Goal: Obtain resource: Download file/media

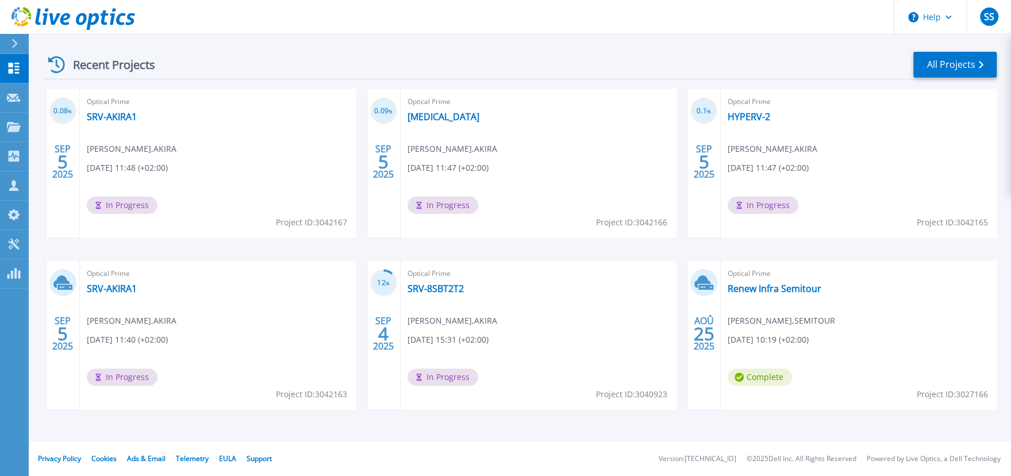
scroll to position [17, 0]
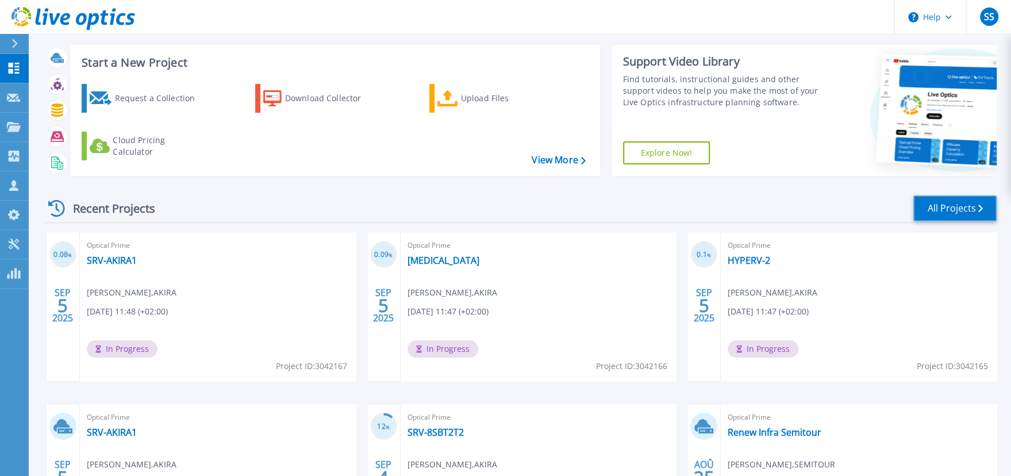
click at [949, 204] on link "All Projects" at bounding box center [955, 209] width 83 height 26
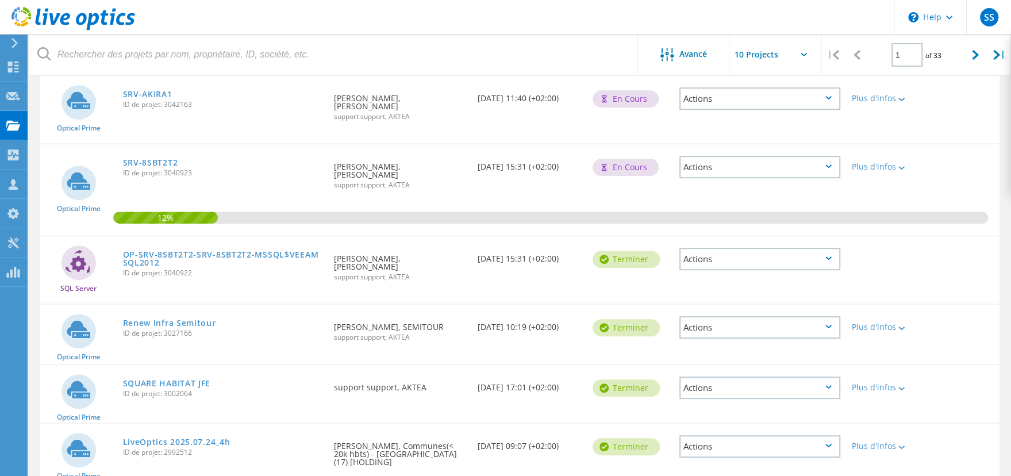
scroll to position [481, 0]
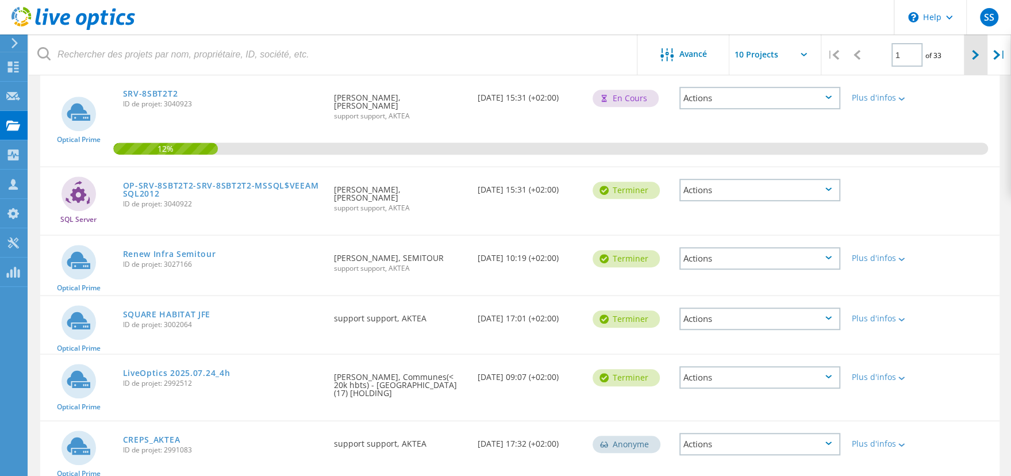
click at [971, 51] on div at bounding box center [976, 55] width 24 height 41
type input "2"
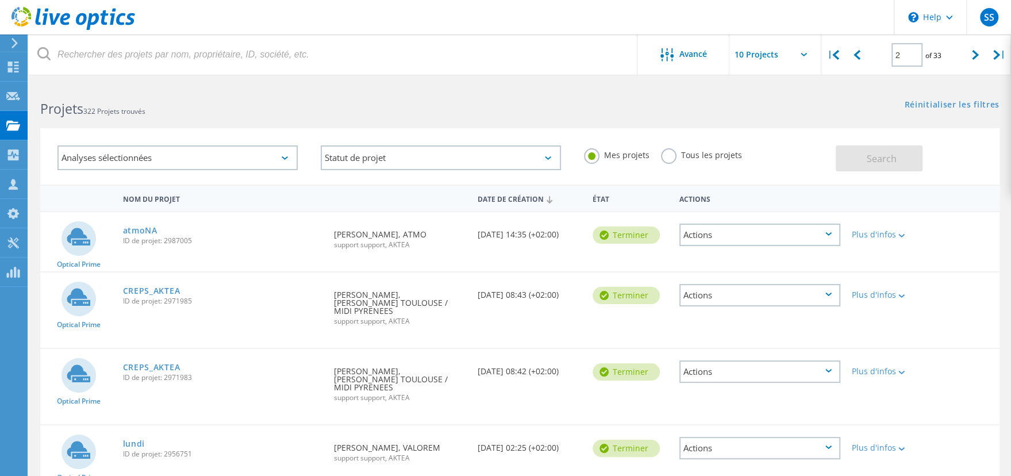
scroll to position [424, 0]
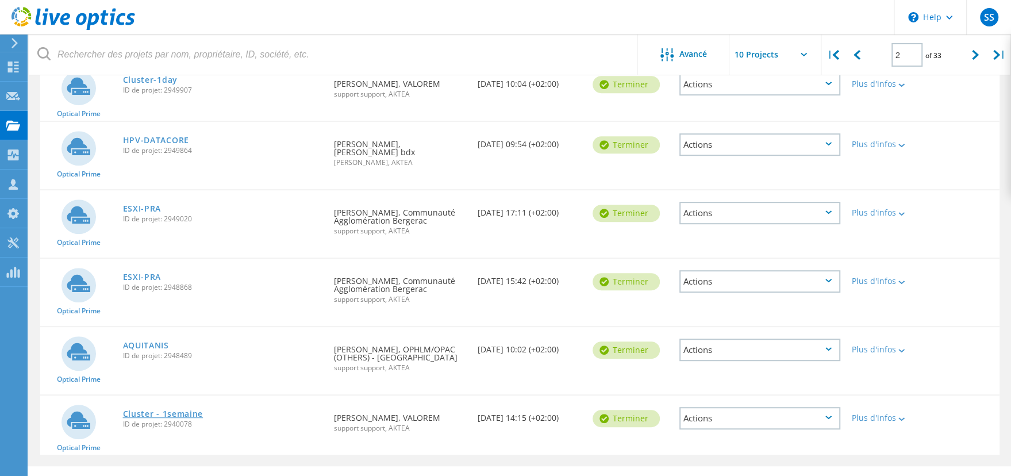
click at [141, 410] on link "Cluster - 1semaine" at bounding box center [163, 414] width 81 height 8
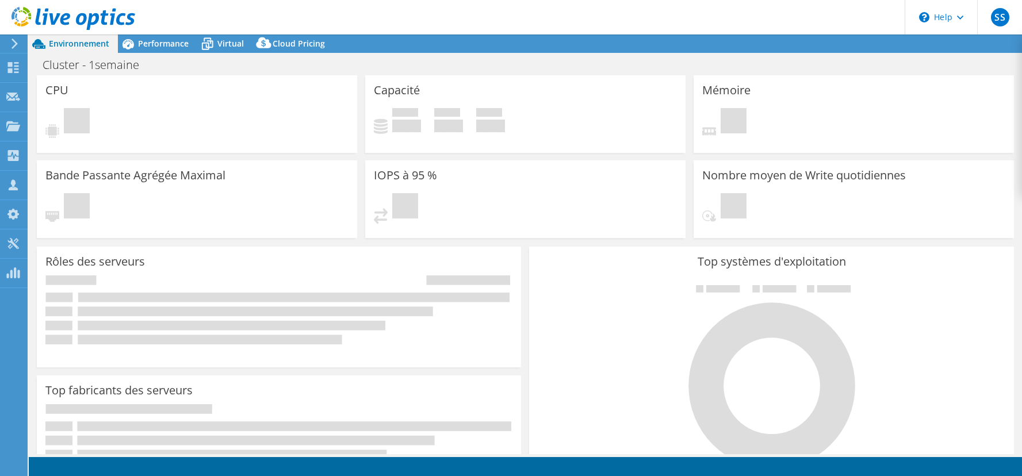
select select "EULondon"
select select "USD"
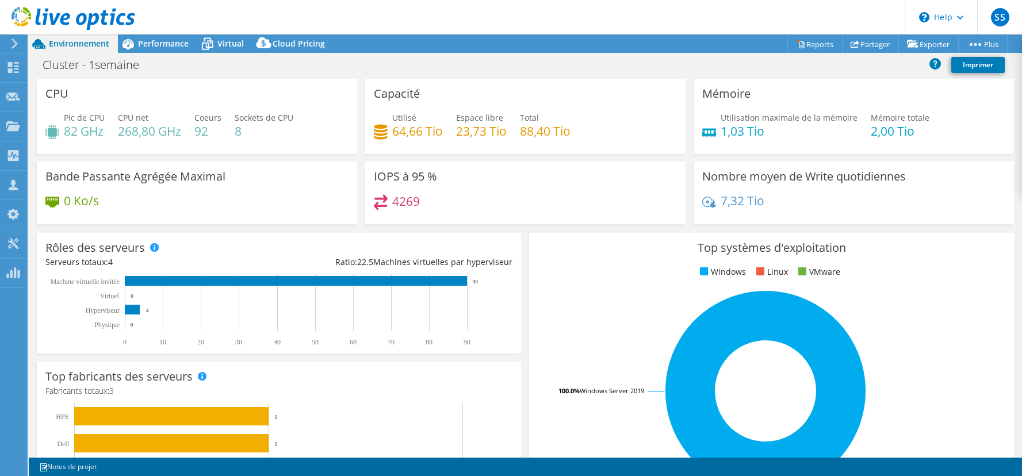
click at [409, 195] on h4 "4269" at bounding box center [406, 201] width 28 height 13
drag, startPoint x: 409, startPoint y: 194, endPoint x: 363, endPoint y: 177, distance: 48.9
click at [365, 177] on div "IOPS à 95 % 4269" at bounding box center [525, 193] width 320 height 63
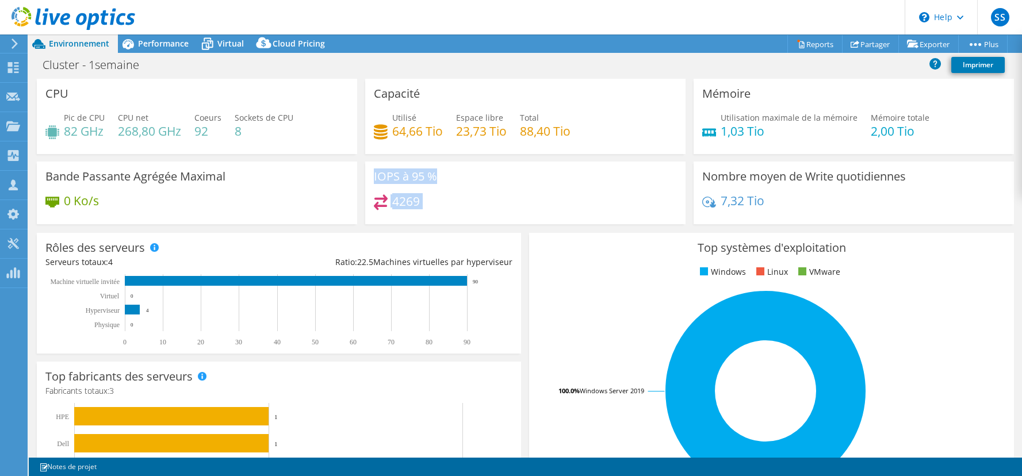
drag, startPoint x: 363, startPoint y: 177, endPoint x: 415, endPoint y: 214, distance: 64.0
click at [415, 214] on div "IOPS à 95 % 4269" at bounding box center [525, 193] width 320 height 63
click at [415, 214] on div "4269" at bounding box center [525, 206] width 303 height 25
click at [821, 44] on link "Reports" at bounding box center [814, 44] width 55 height 18
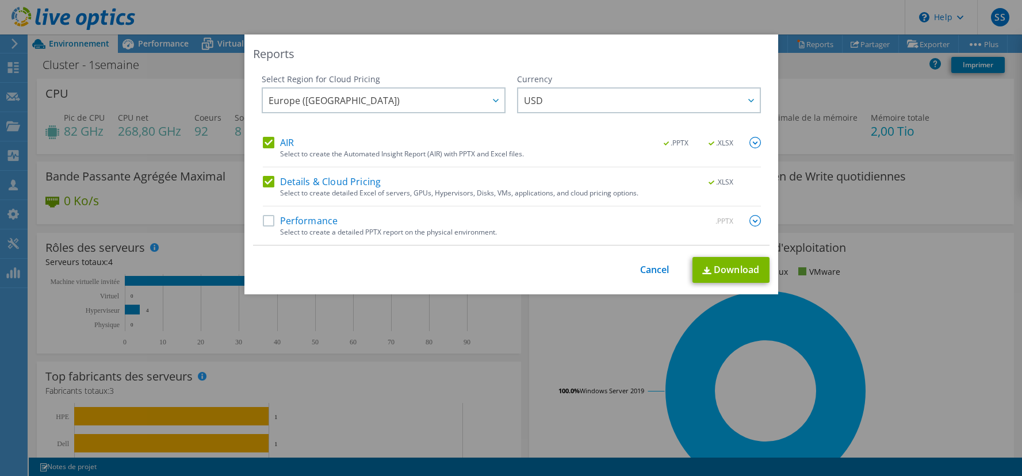
click at [446, 76] on div "Select Region for Cloud Pricing" at bounding box center [384, 80] width 244 height 12
click at [440, 92] on span "Europe ([GEOGRAPHIC_DATA])" at bounding box center [387, 101] width 236 height 24
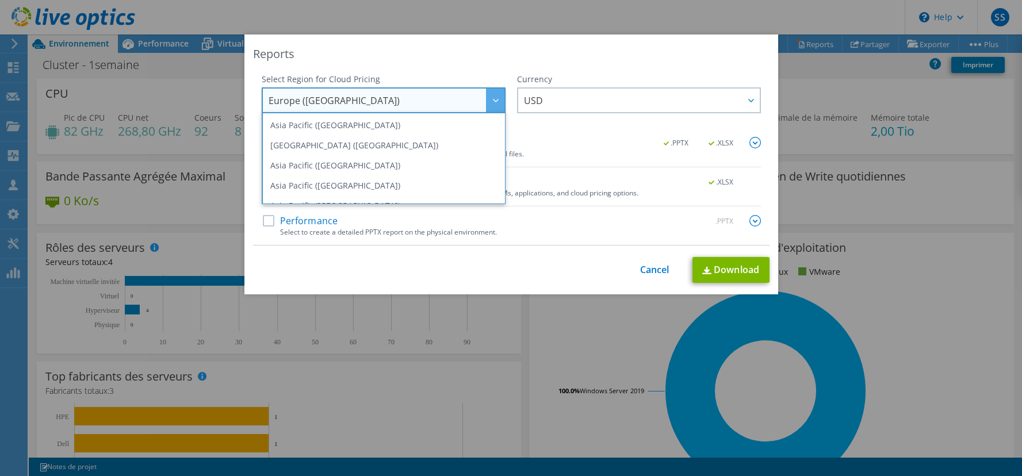
click at [517, 65] on div "Reports Select Region for Cloud Pricing Asia Pacific ([GEOGRAPHIC_DATA]) [GEOGR…" at bounding box center [511, 165] width 534 height 260
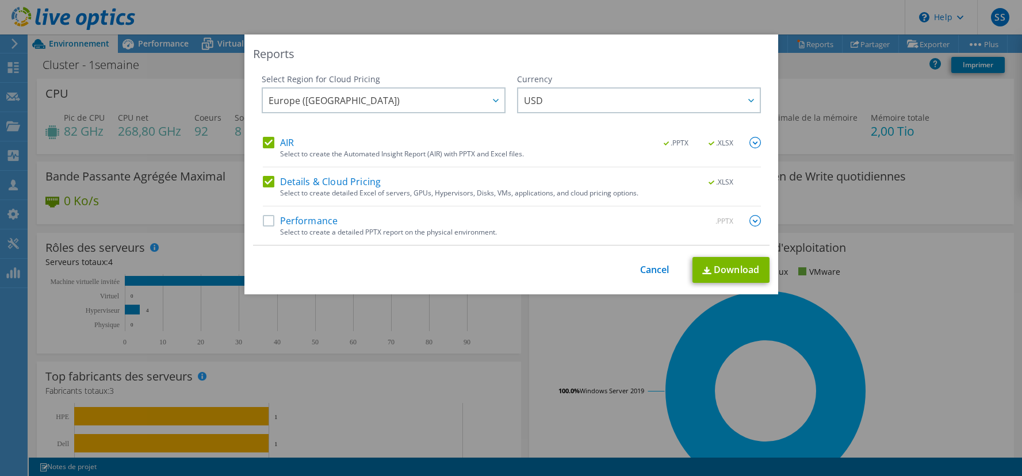
click at [281, 179] on label "Details & Cloud Pricing" at bounding box center [322, 182] width 118 height 12
click at [0, 0] on input "Details & Cloud Pricing" at bounding box center [0, 0] width 0 height 0
click at [268, 148] on div "AIR .PPTX .XLSX" at bounding box center [512, 143] width 498 height 13
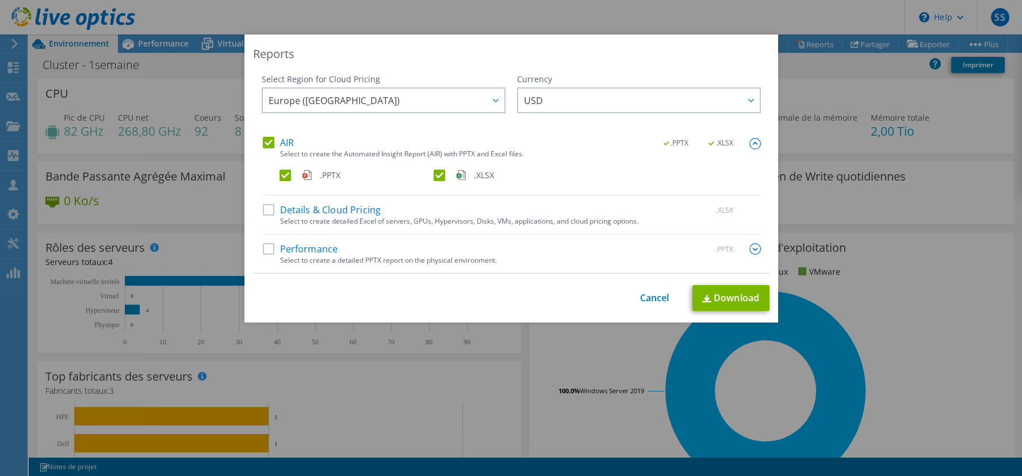
click at [269, 145] on label "AIR" at bounding box center [278, 143] width 31 height 12
click at [0, 0] on input "AIR" at bounding box center [0, 0] width 0 height 0
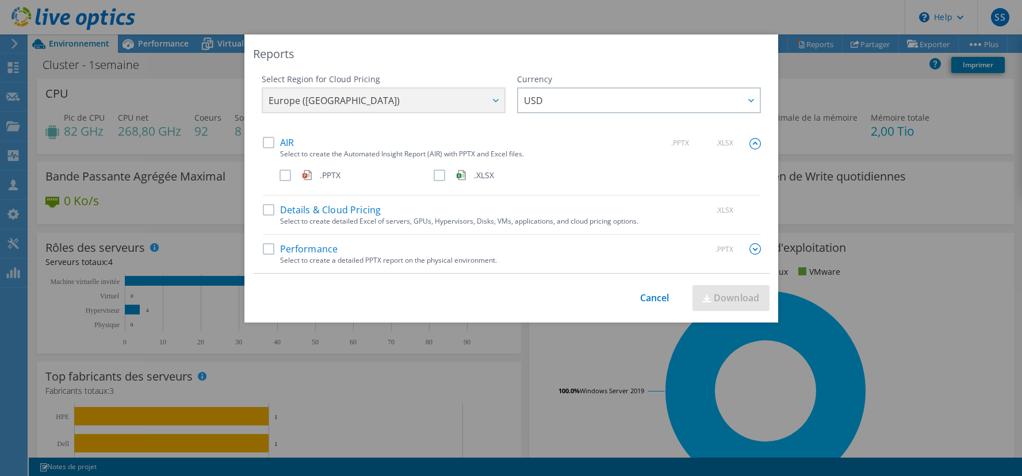
click at [265, 148] on div "AIR .PPTX .XLSX" at bounding box center [512, 143] width 498 height 13
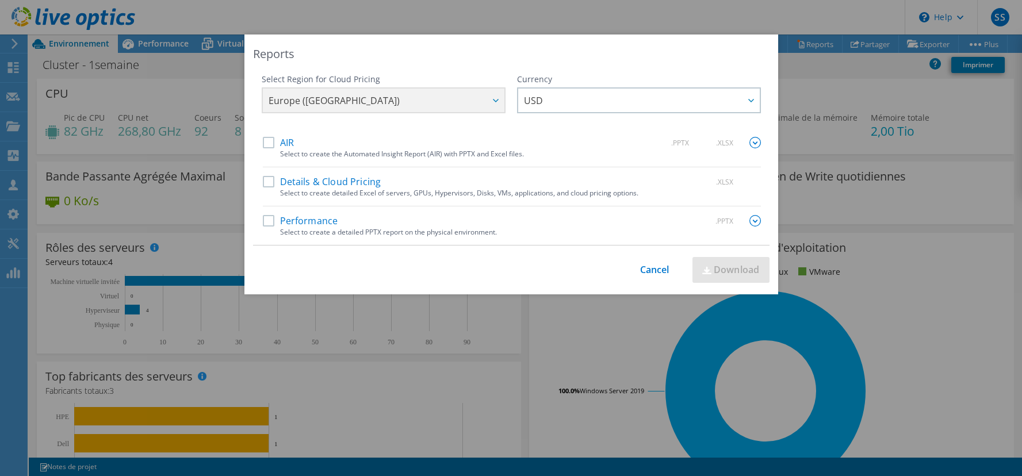
click at [277, 217] on label "Performance" at bounding box center [300, 221] width 75 height 12
click at [0, 0] on input "Performance" at bounding box center [0, 0] width 0 height 0
click at [282, 141] on label "AIR" at bounding box center [278, 143] width 31 height 12
click at [0, 0] on input "AIR" at bounding box center [0, 0] width 0 height 0
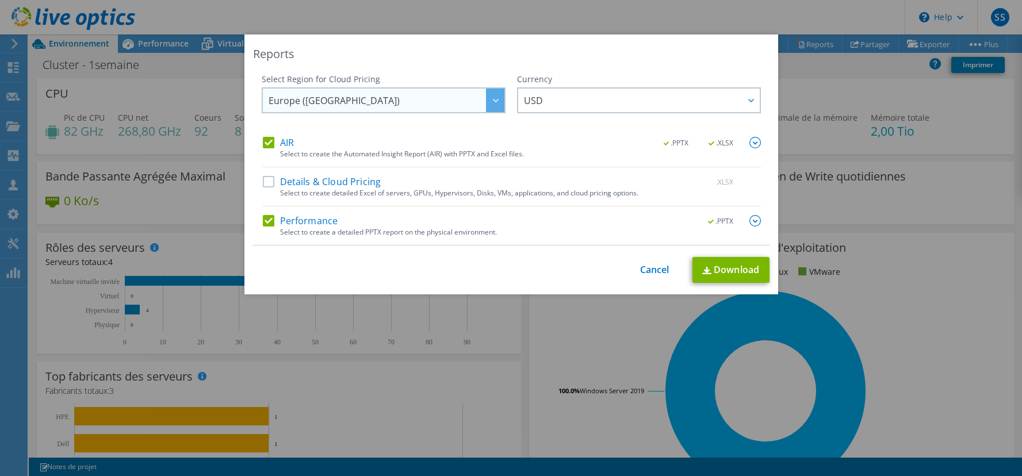
click at [412, 89] on span "Europe ([GEOGRAPHIC_DATA])" at bounding box center [387, 101] width 236 height 24
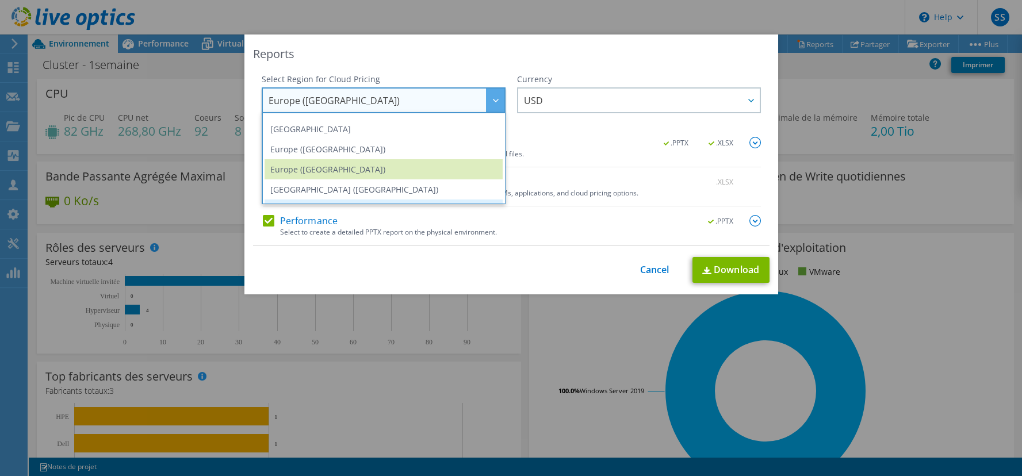
scroll to position [155, 0]
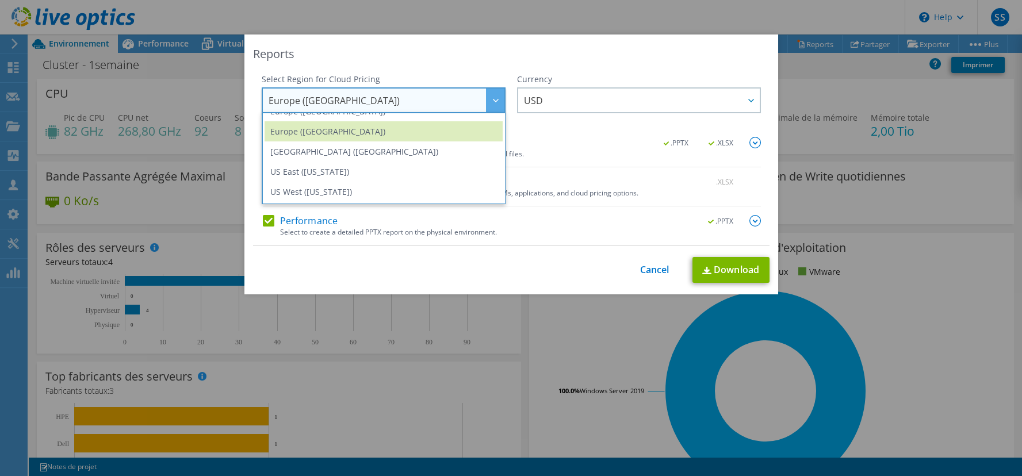
click at [579, 132] on div "Currency ARS AUD BRL CAD CHF CLP CNY DKK EUR GBP HKD HUF INR JPY MXN MYR NOK NZ…" at bounding box center [639, 105] width 244 height 63
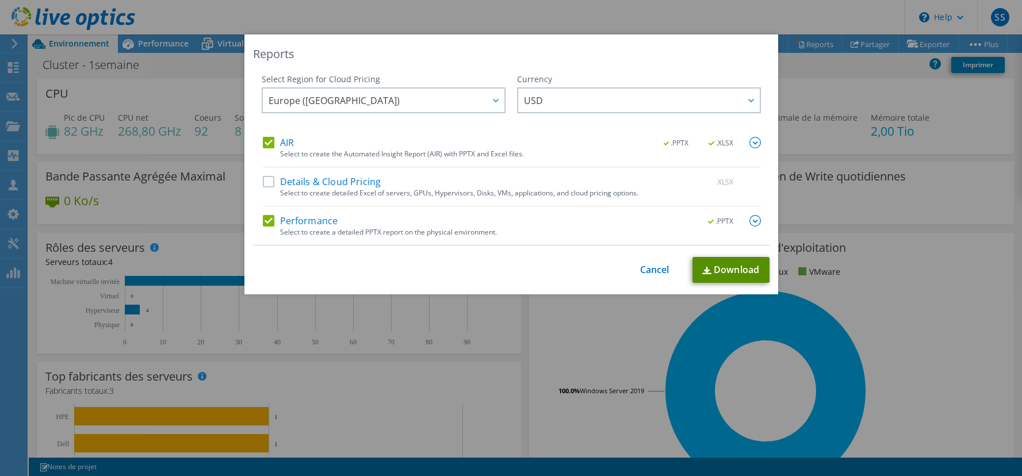
click at [706, 266] on link "Download" at bounding box center [730, 270] width 77 height 26
click at [217, 170] on div "Reports Select Region for Cloud Pricing Asia Pacific ([GEOGRAPHIC_DATA]) [GEOGR…" at bounding box center [511, 238] width 1022 height 407
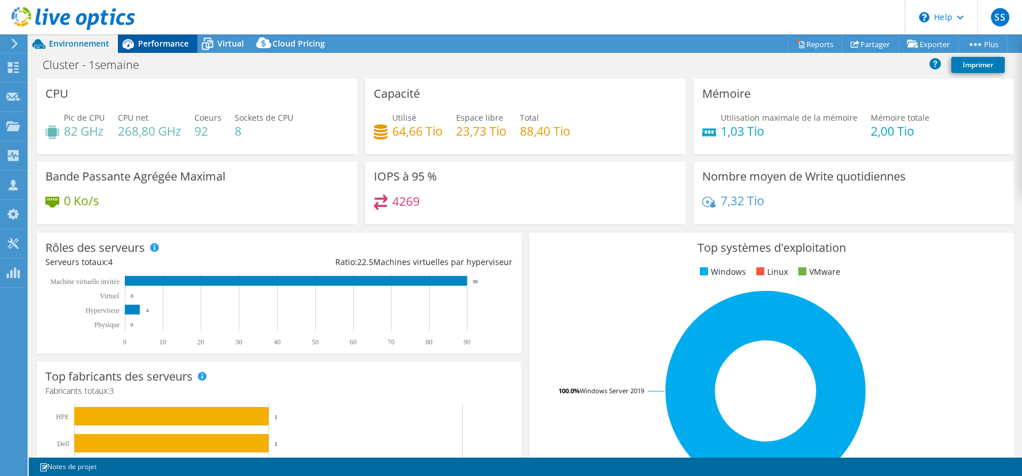
click at [189, 47] on div "Performance" at bounding box center [157, 44] width 79 height 18
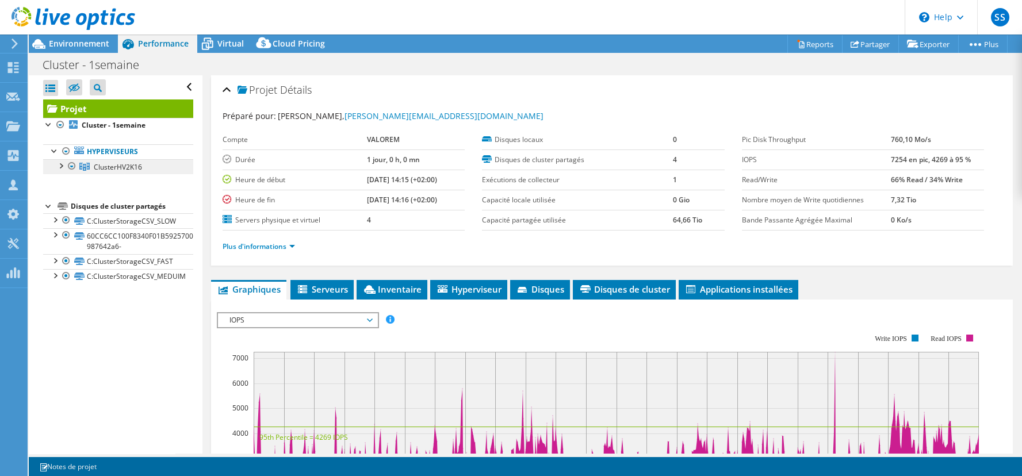
click at [97, 168] on span "ClusterHV2K16" at bounding box center [118, 167] width 48 height 10
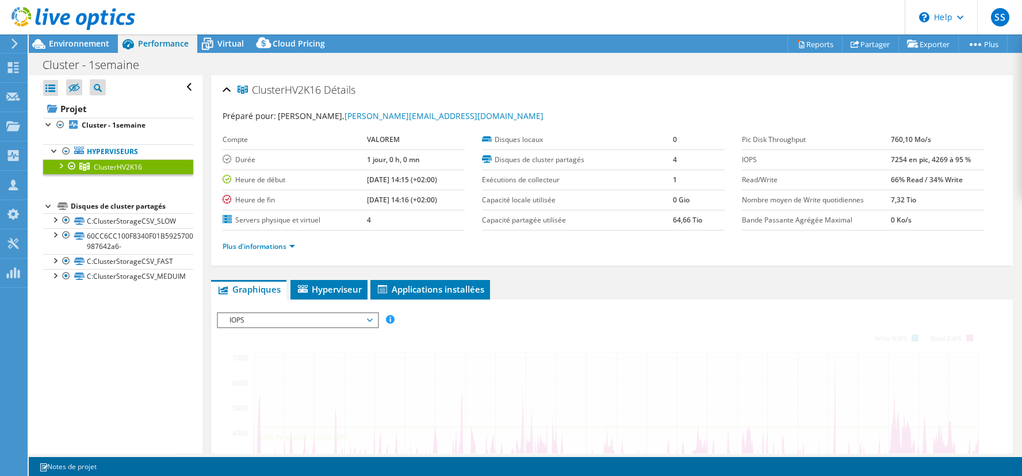
click at [95, 168] on span "ClusterHV2K16" at bounding box center [118, 167] width 48 height 10
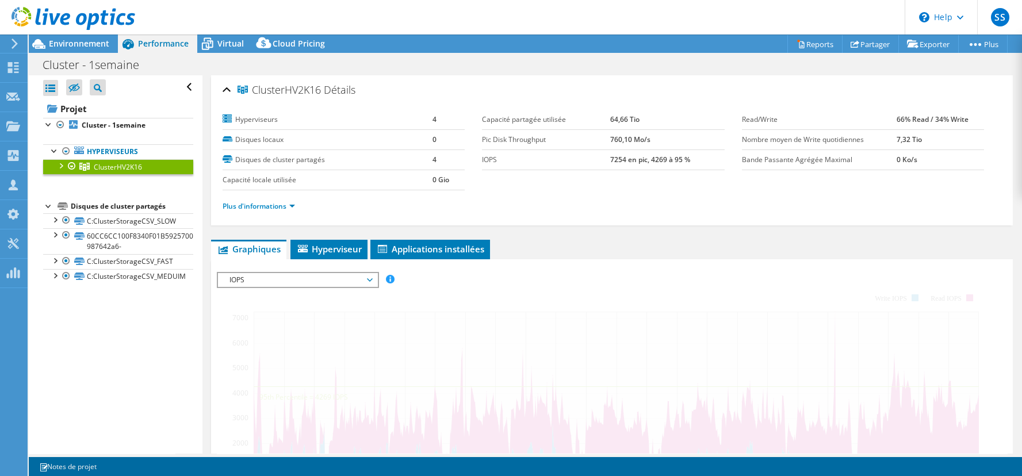
click at [95, 168] on span "ClusterHV2K16" at bounding box center [118, 167] width 48 height 10
click at [58, 164] on div at bounding box center [61, 165] width 12 height 12
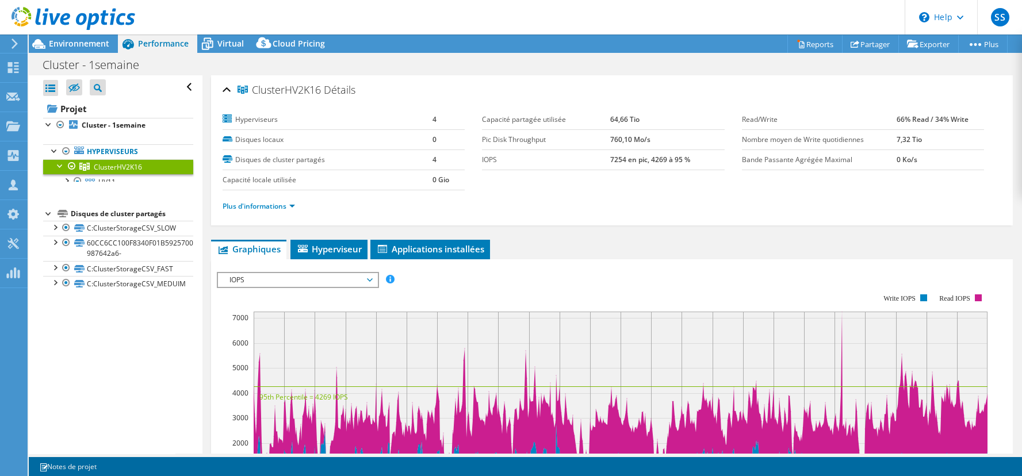
click at [59, 165] on div at bounding box center [61, 165] width 12 height 12
click at [63, 166] on div at bounding box center [61, 165] width 12 height 12
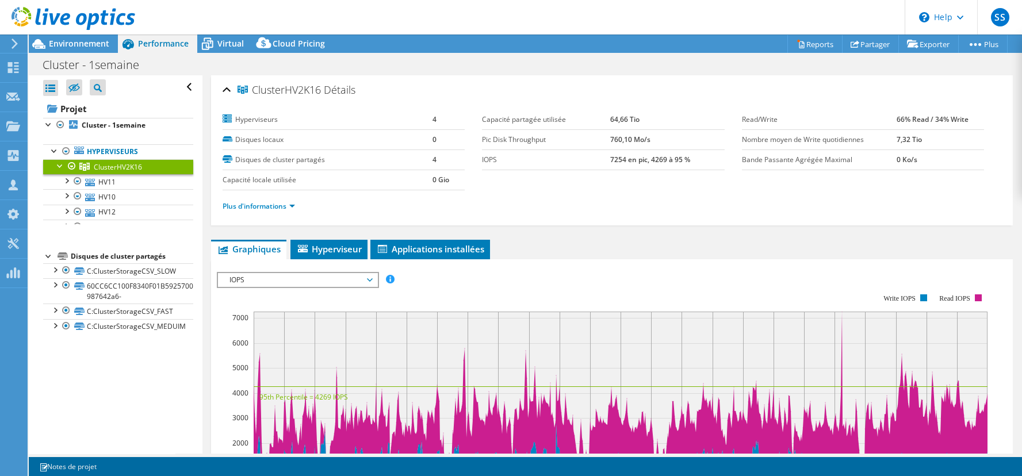
click at [63, 167] on div at bounding box center [61, 165] width 12 height 12
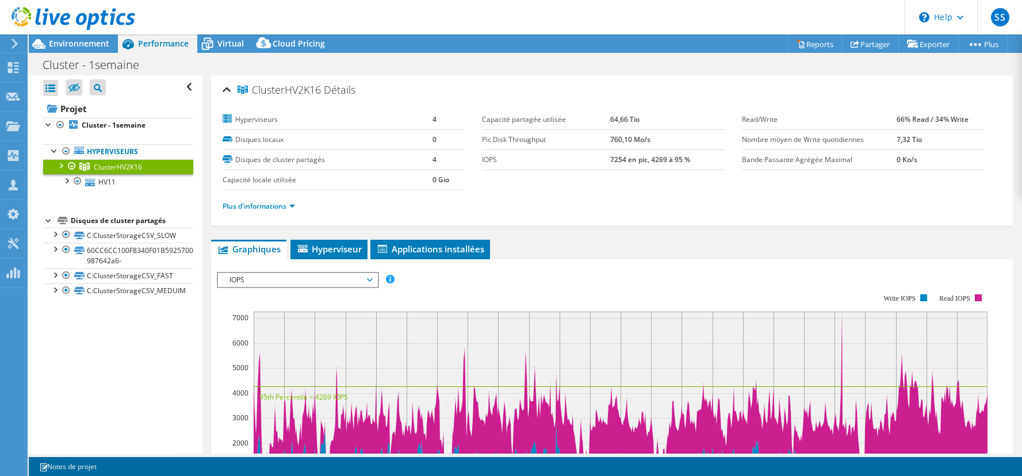
click at [63, 167] on div at bounding box center [61, 165] width 12 height 12
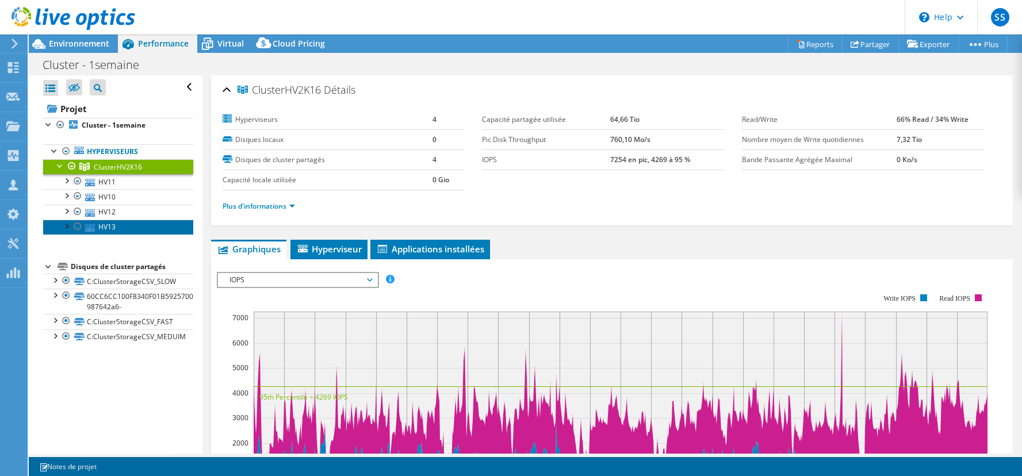
click at [104, 227] on link "HV13" at bounding box center [118, 227] width 150 height 15
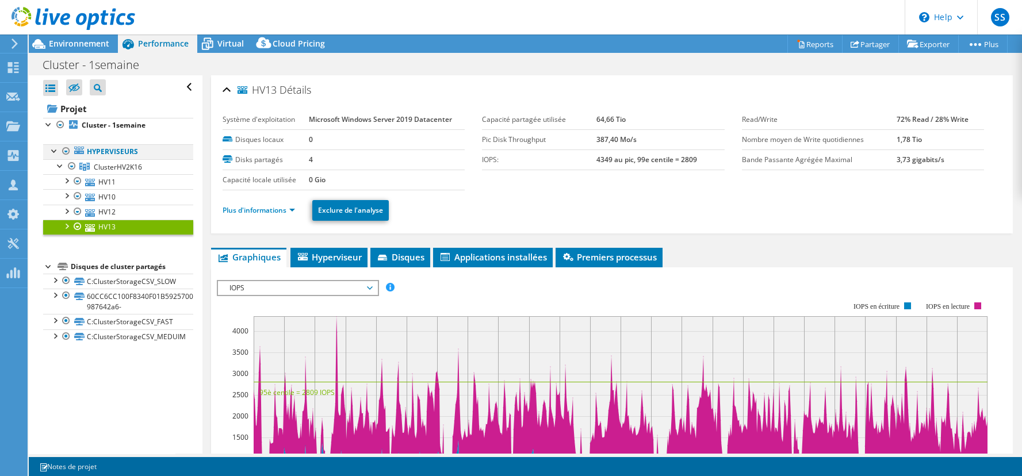
click at [66, 154] on div at bounding box center [66, 151] width 12 height 14
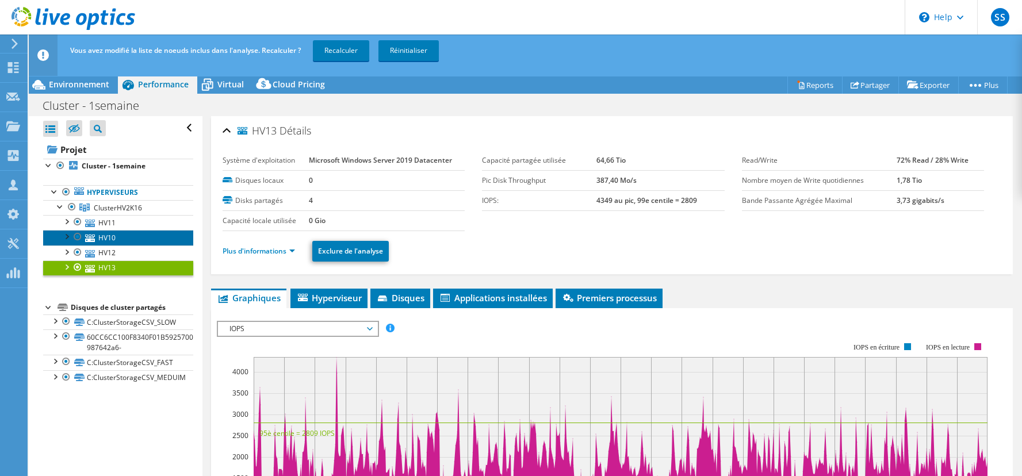
click at [124, 240] on link "HV10" at bounding box center [118, 237] width 150 height 15
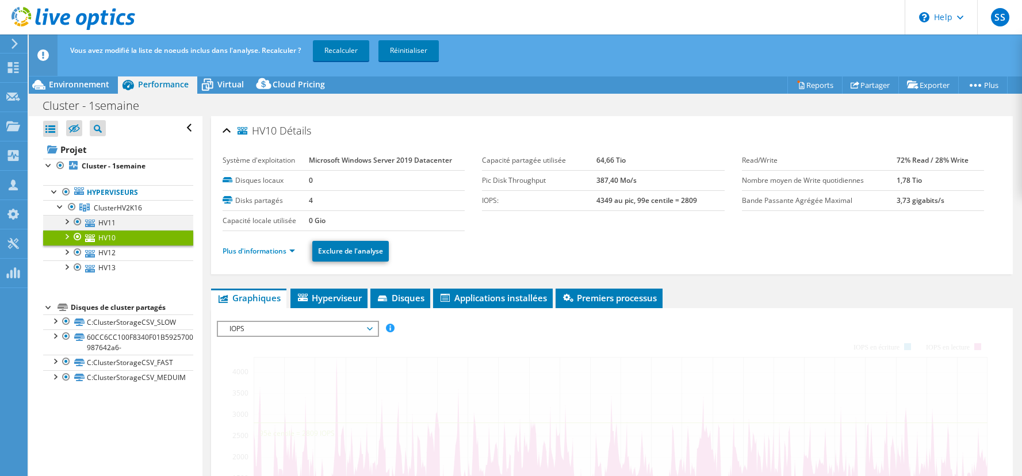
click at [68, 220] on div at bounding box center [66, 221] width 12 height 12
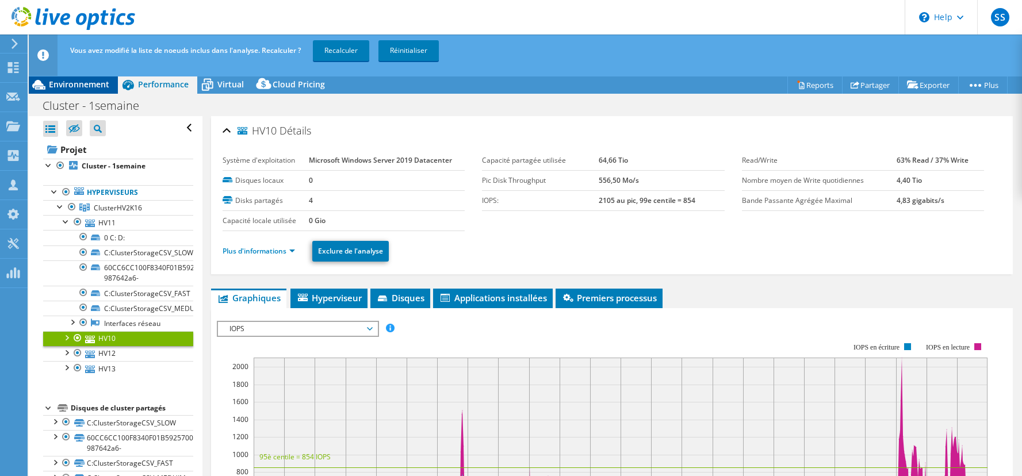
click at [115, 91] on div "Environnement" at bounding box center [73, 84] width 89 height 18
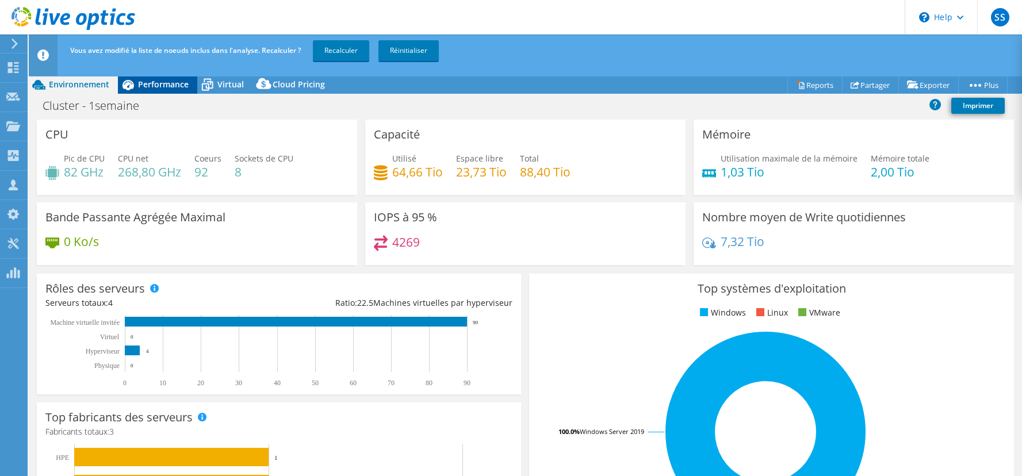
click at [150, 91] on div "Performance" at bounding box center [157, 84] width 79 height 18
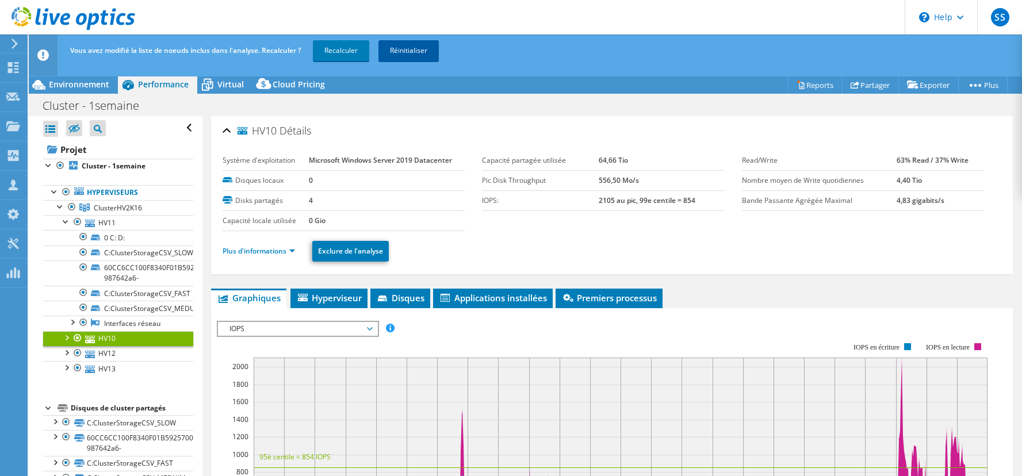
click at [405, 56] on link "Réinitialiser" at bounding box center [408, 50] width 60 height 21
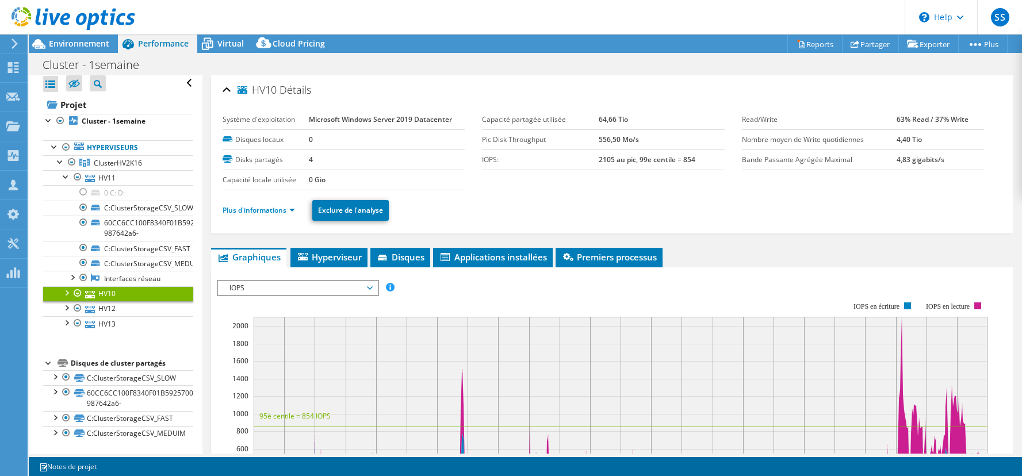
scroll to position [5, 0]
click at [94, 300] on link "HV10" at bounding box center [118, 293] width 150 height 15
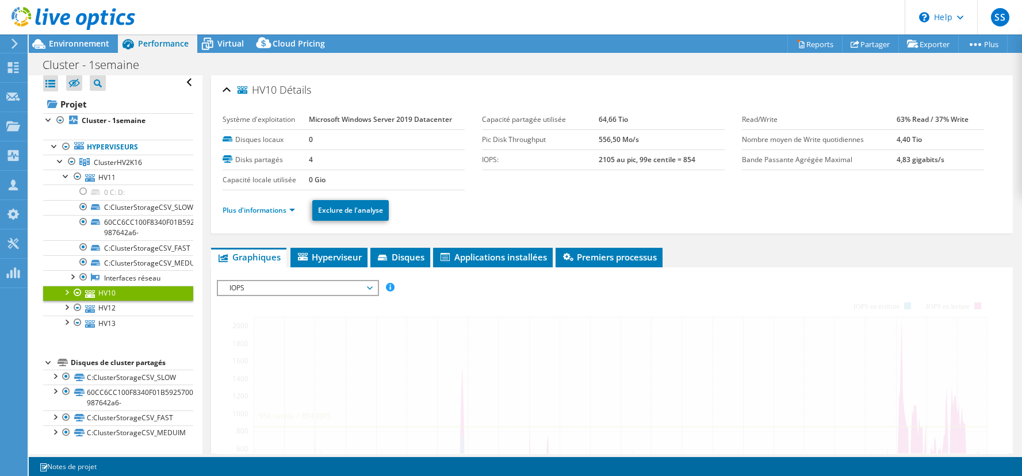
click at [60, 298] on link "HV10" at bounding box center [118, 293] width 150 height 15
